Goal: Find specific page/section: Find specific page/section

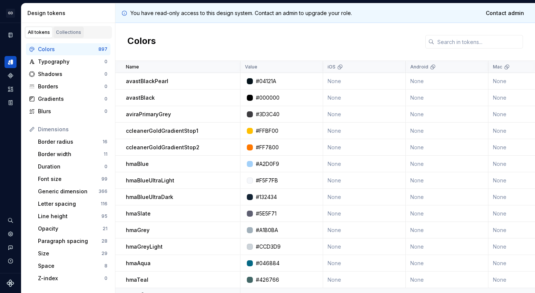
click at [64, 32] on div "Collections" at bounding box center [68, 32] width 25 height 6
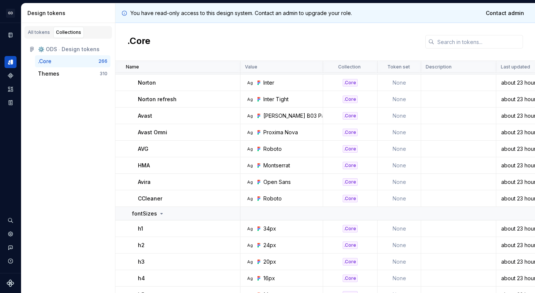
scroll to position [26, 0]
click at [57, 74] on div "Themes" at bounding box center [48, 74] width 21 height 8
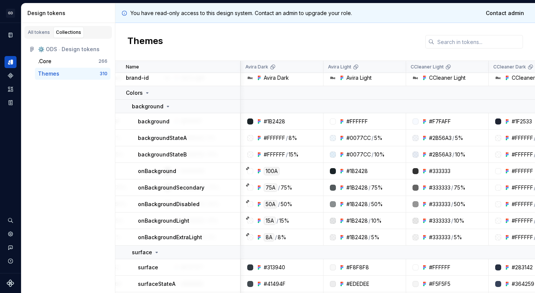
scroll to position [3, 1161]
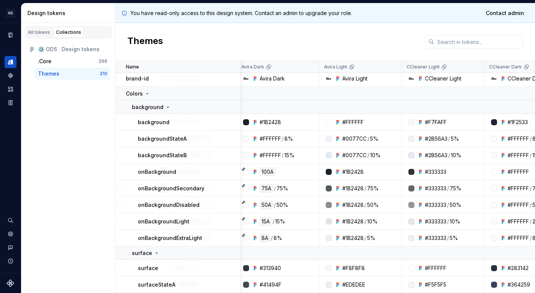
click at [356, 122] on div "#FFFFFF" at bounding box center [352, 122] width 21 height 8
click at [350, 123] on div "#FFFFFF" at bounding box center [352, 122] width 21 height 8
click at [376, 119] on div "#FFFFFF" at bounding box center [362, 122] width 77 height 8
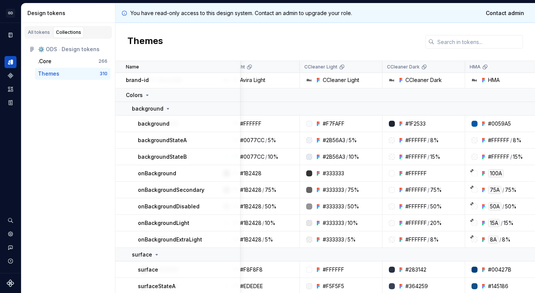
scroll to position [1, 1260]
